Goal: Transaction & Acquisition: Obtain resource

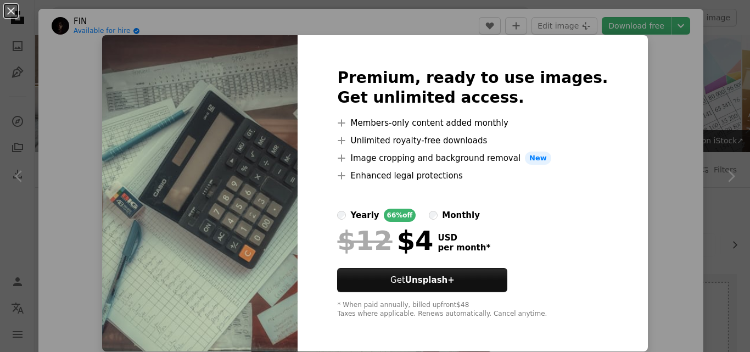
scroll to position [1208, 0]
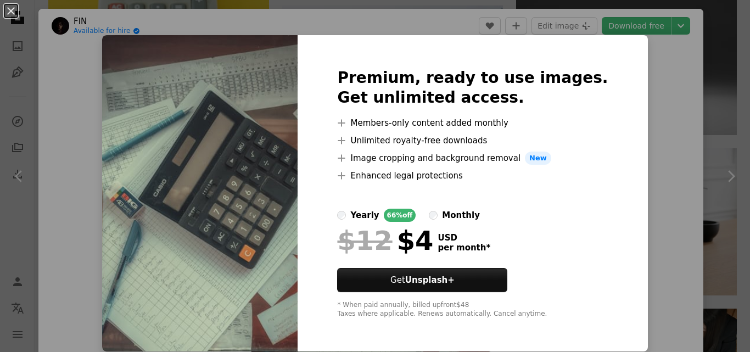
click at [642, 137] on div "An X shape Premium, ready to use images. Get unlimited access. A plus sign Memb…" at bounding box center [375, 176] width 750 height 352
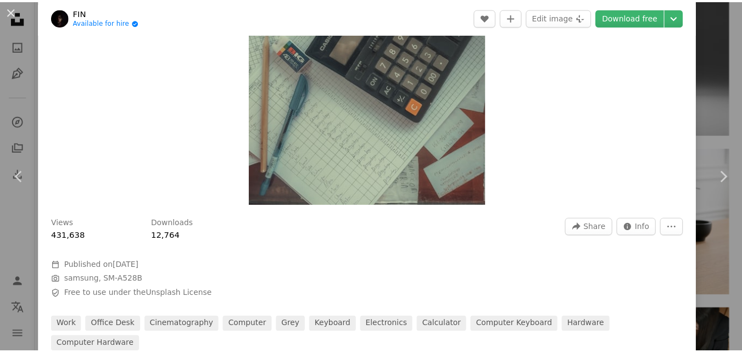
scroll to position [165, 0]
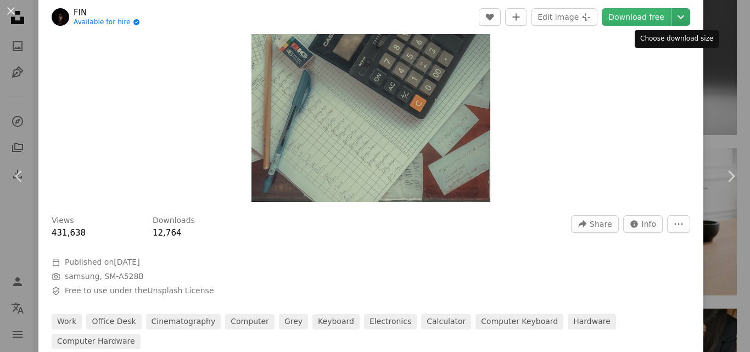
click at [675, 17] on icon "Chevron down" at bounding box center [681, 16] width 18 height 13
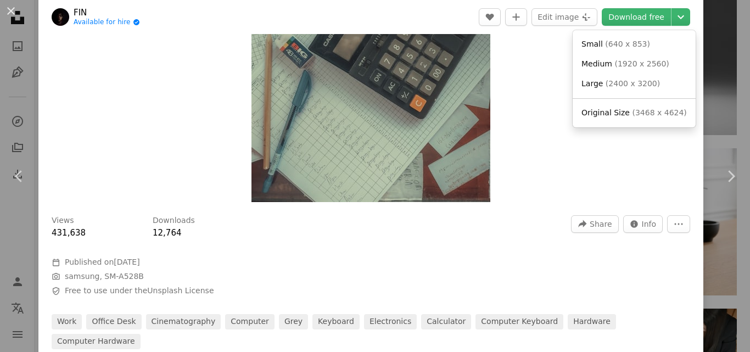
click at [149, 140] on dialog "An X shape Chevron left Chevron right FIN Available for hire A checkmark inside…" at bounding box center [375, 176] width 750 height 352
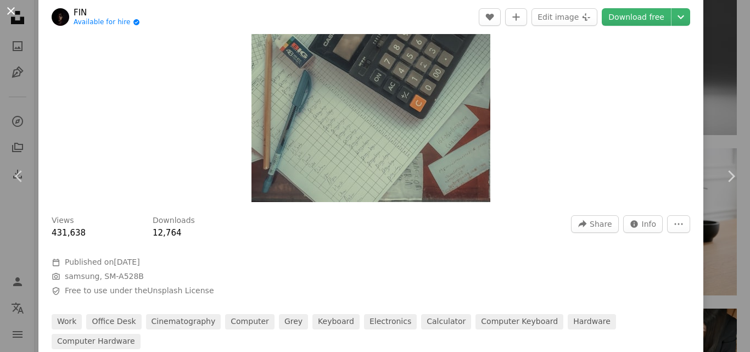
click at [15, 11] on button "An X shape" at bounding box center [10, 10] width 13 height 13
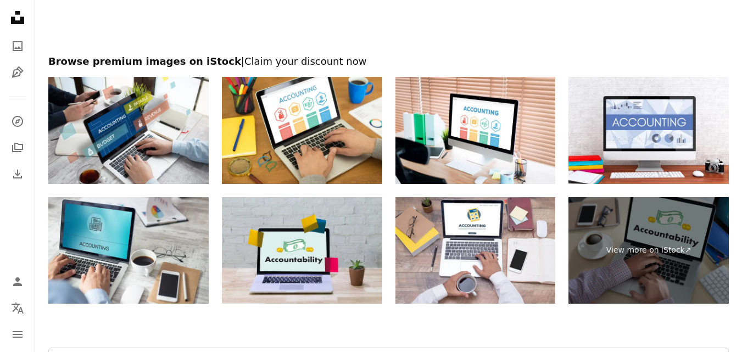
scroll to position [3020, 0]
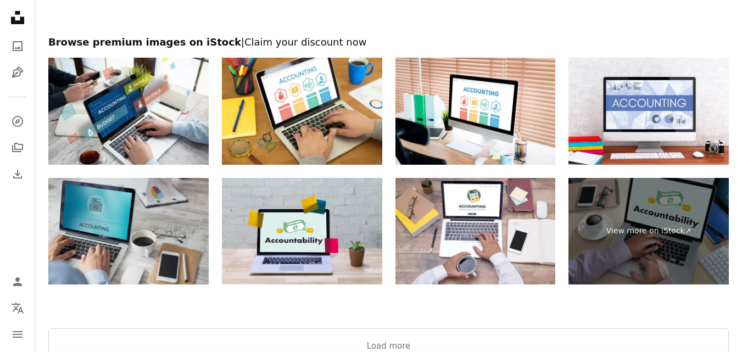
click at [156, 235] on img at bounding box center [128, 231] width 160 height 107
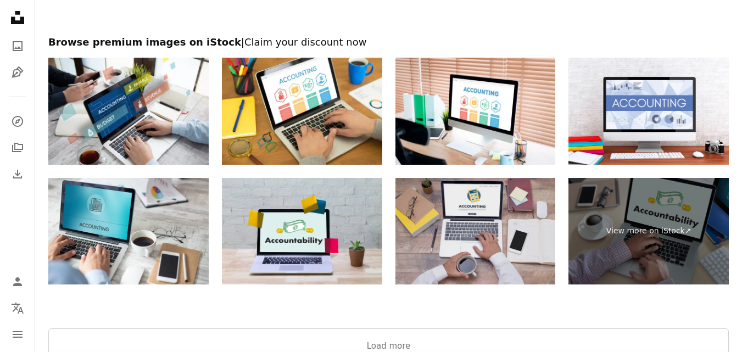
click at [488, 243] on img at bounding box center [475, 231] width 160 height 107
